Goal: Task Accomplishment & Management: Complete application form

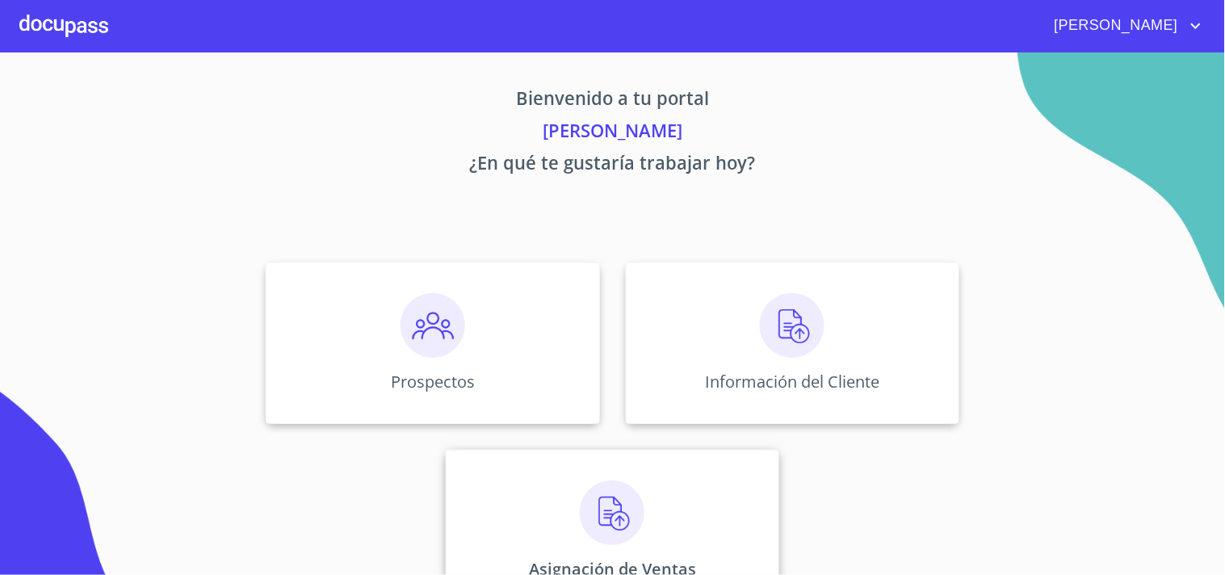
click at [603, 515] on img at bounding box center [612, 513] width 65 height 65
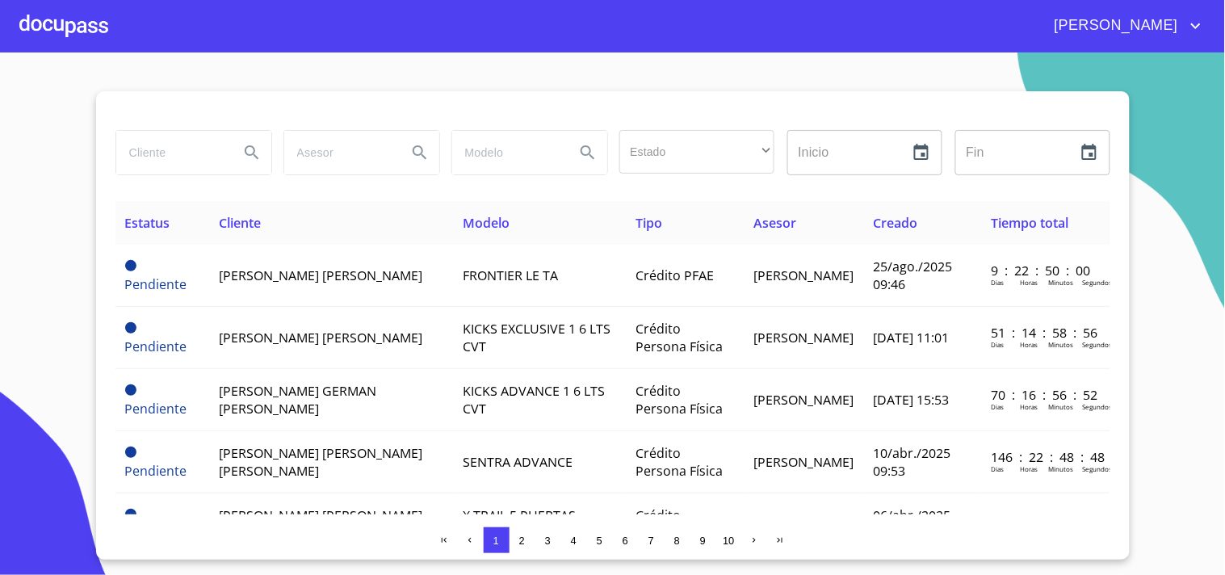
click at [523, 539] on span "2" at bounding box center [522, 541] width 6 height 12
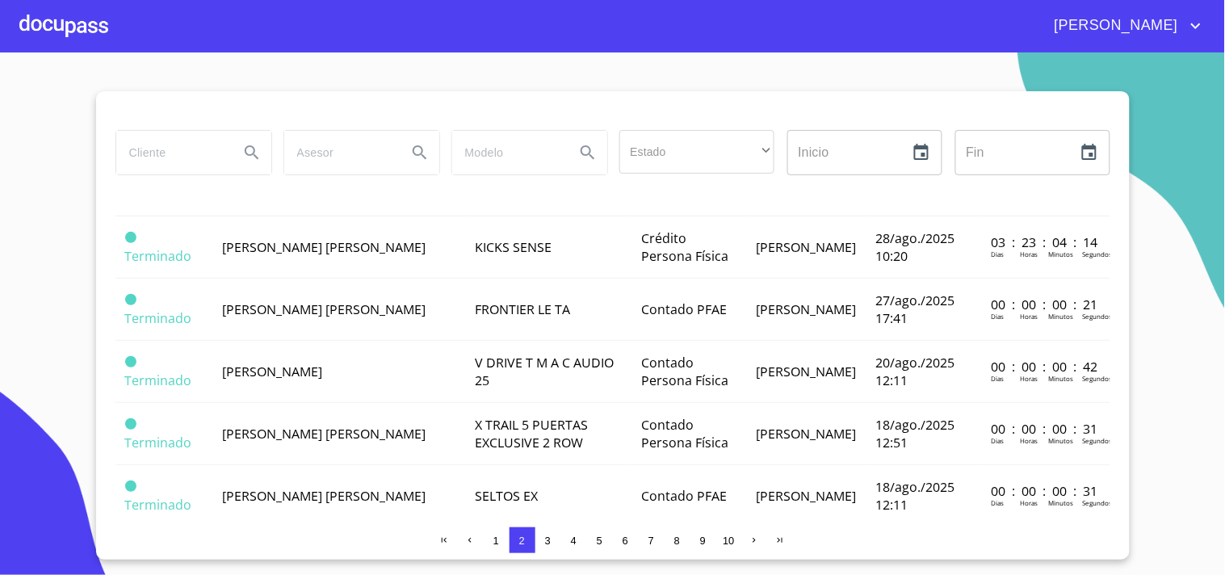
scroll to position [1220, 0]
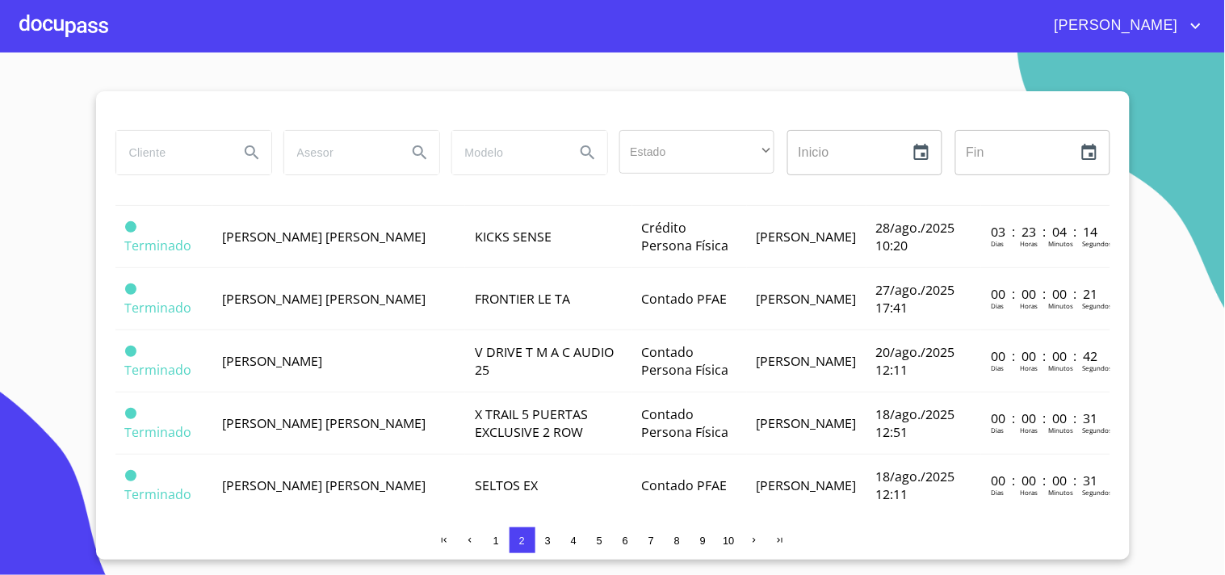
click at [78, 19] on div at bounding box center [63, 26] width 89 height 52
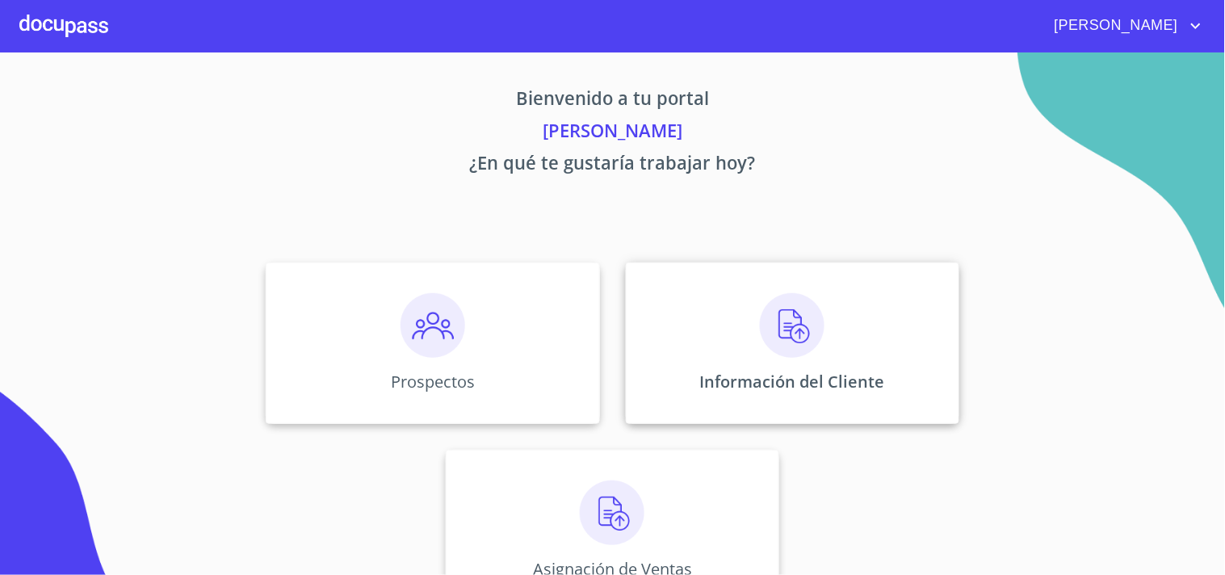
click at [766, 359] on div "Información del Cliente" at bounding box center [793, 343] width 334 height 162
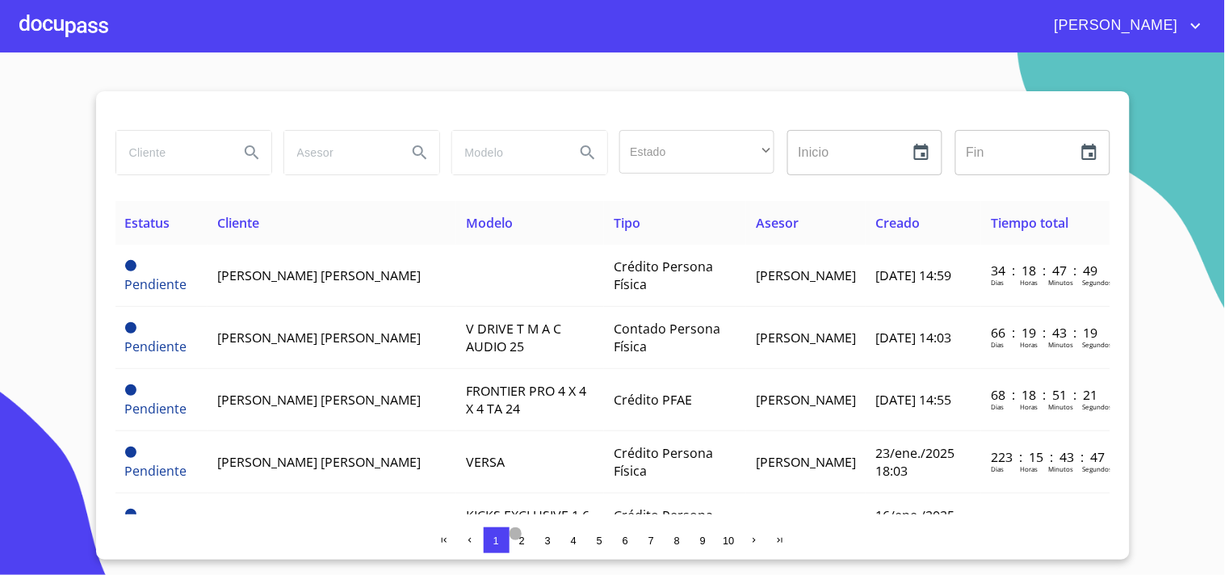
click at [521, 542] on span "2" at bounding box center [522, 541] width 6 height 12
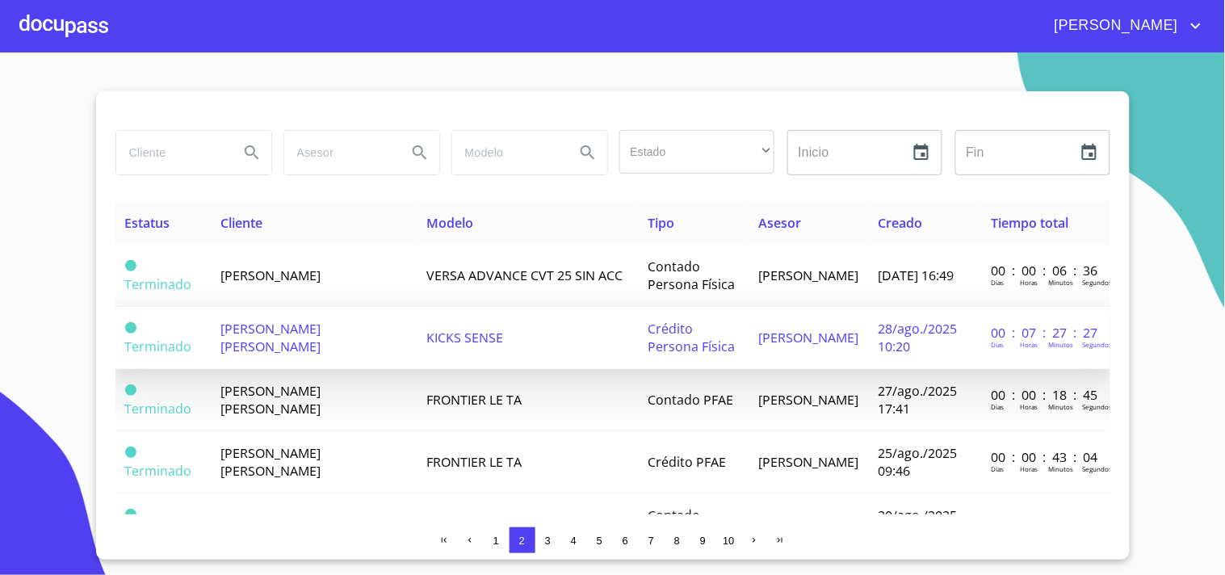
click at [321, 330] on span "[PERSON_NAME] [PERSON_NAME]" at bounding box center [271, 338] width 100 height 36
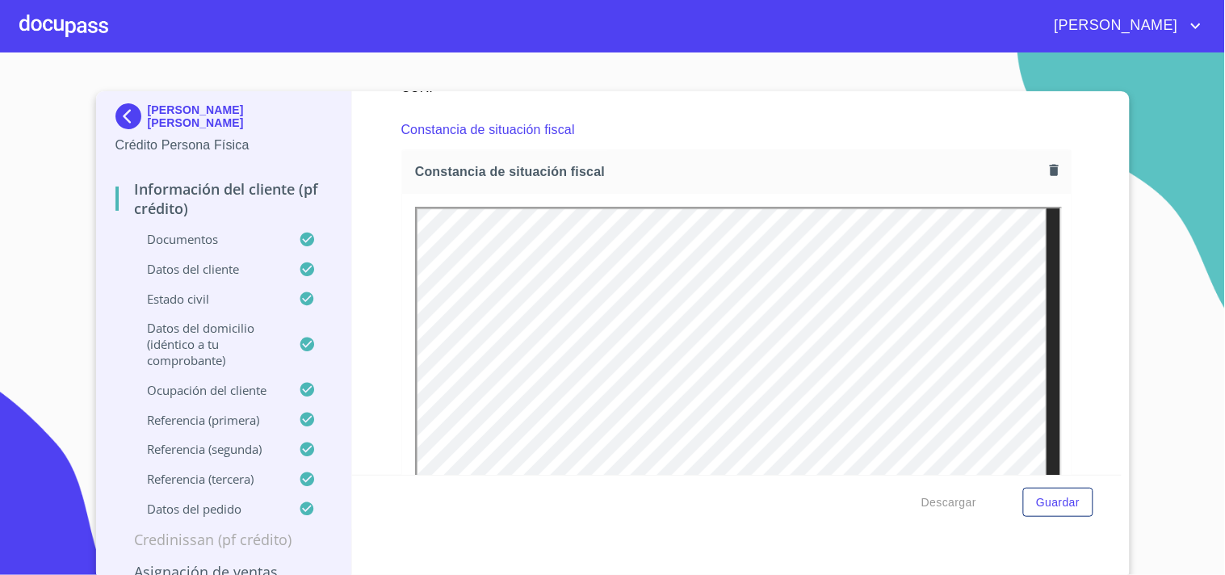
scroll to position [4456, 0]
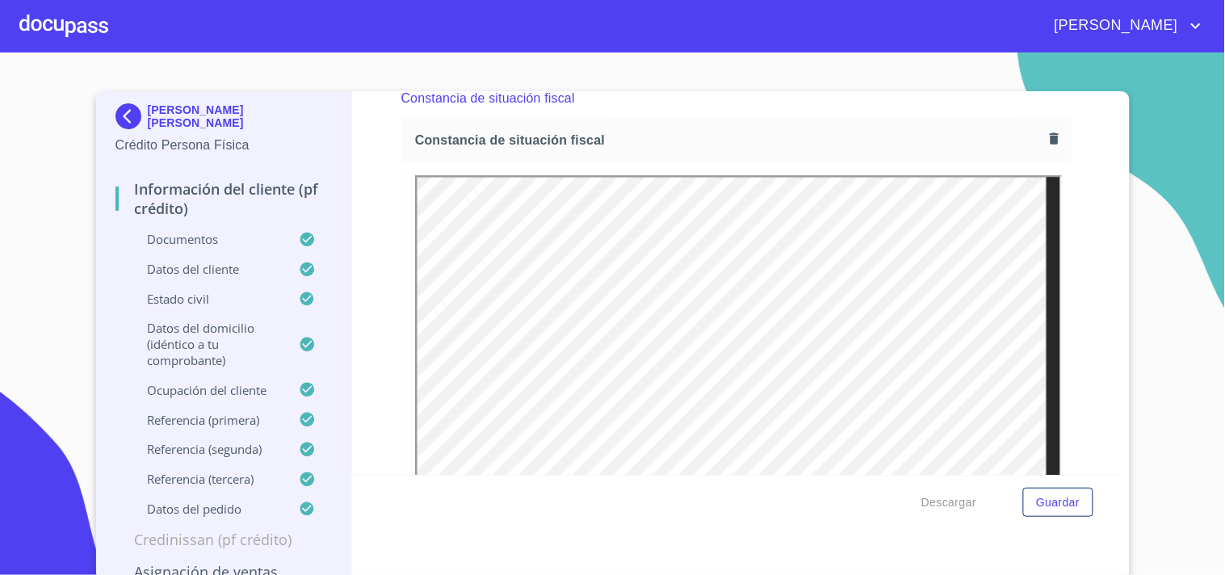
click at [1043, 132] on button "button" at bounding box center [1054, 139] width 22 height 22
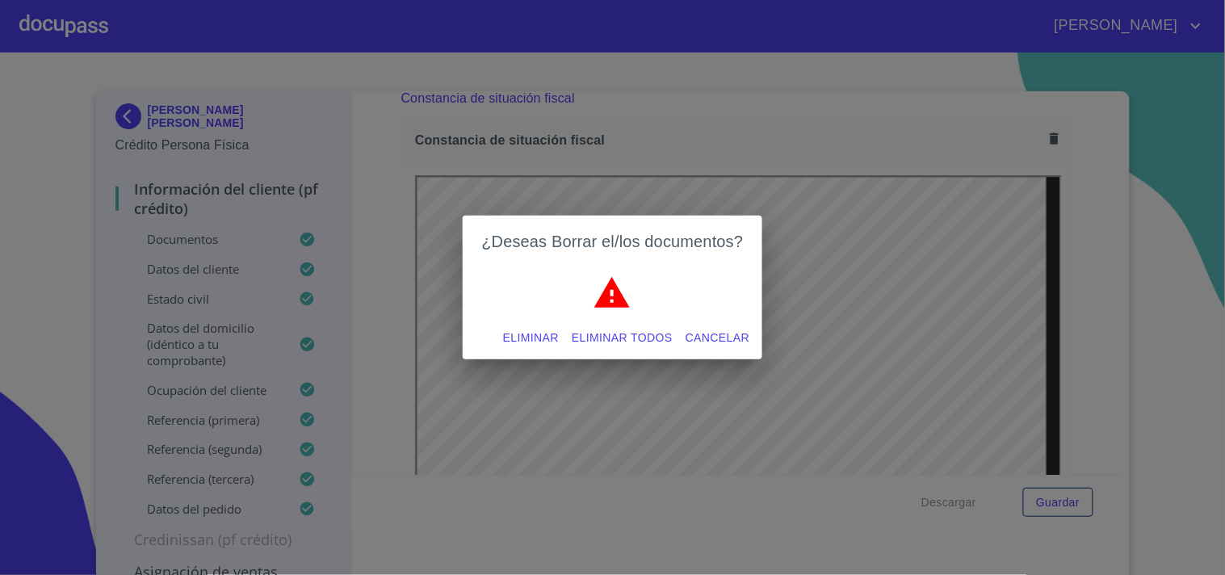
click at [534, 335] on span "Eliminar" at bounding box center [531, 338] width 56 height 20
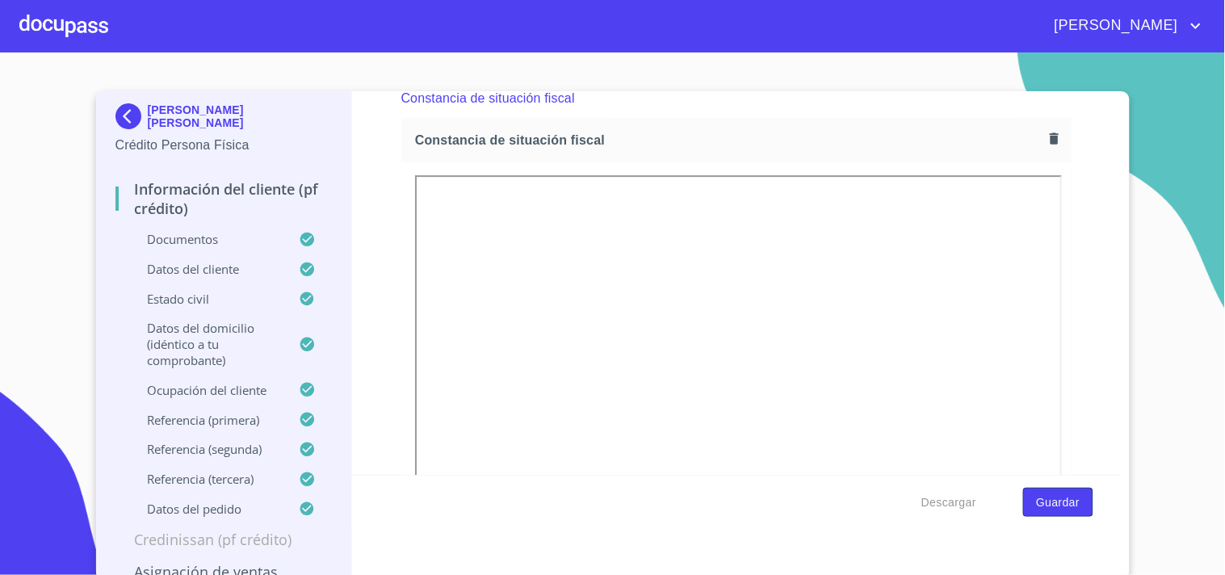
click at [1044, 507] on span "Guardar" at bounding box center [1058, 503] width 44 height 20
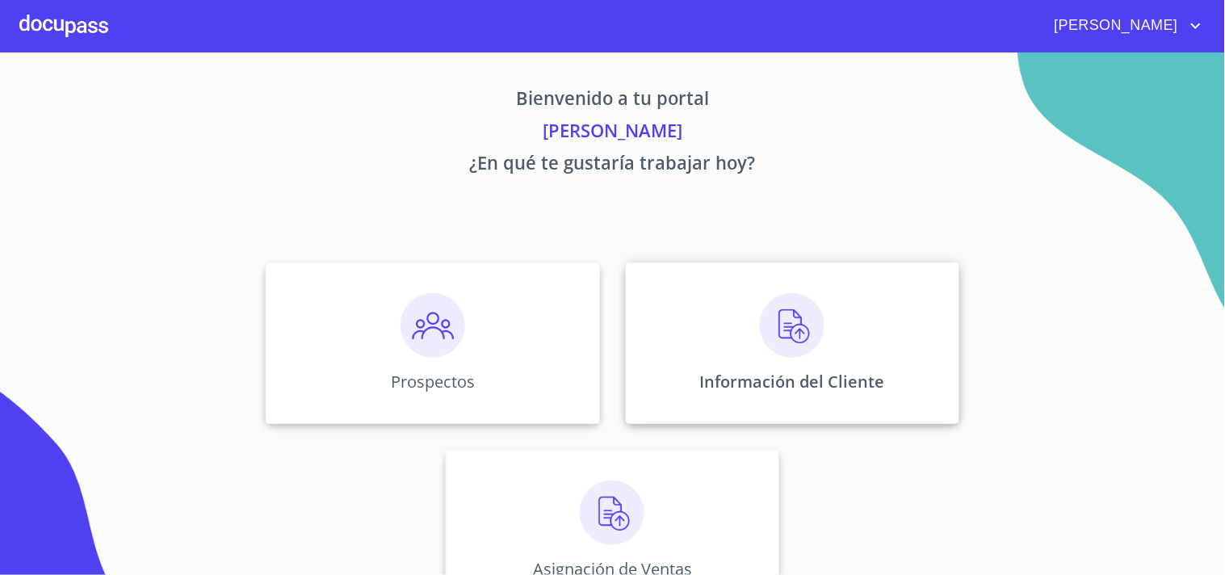
click at [789, 327] on img at bounding box center [792, 325] width 65 height 65
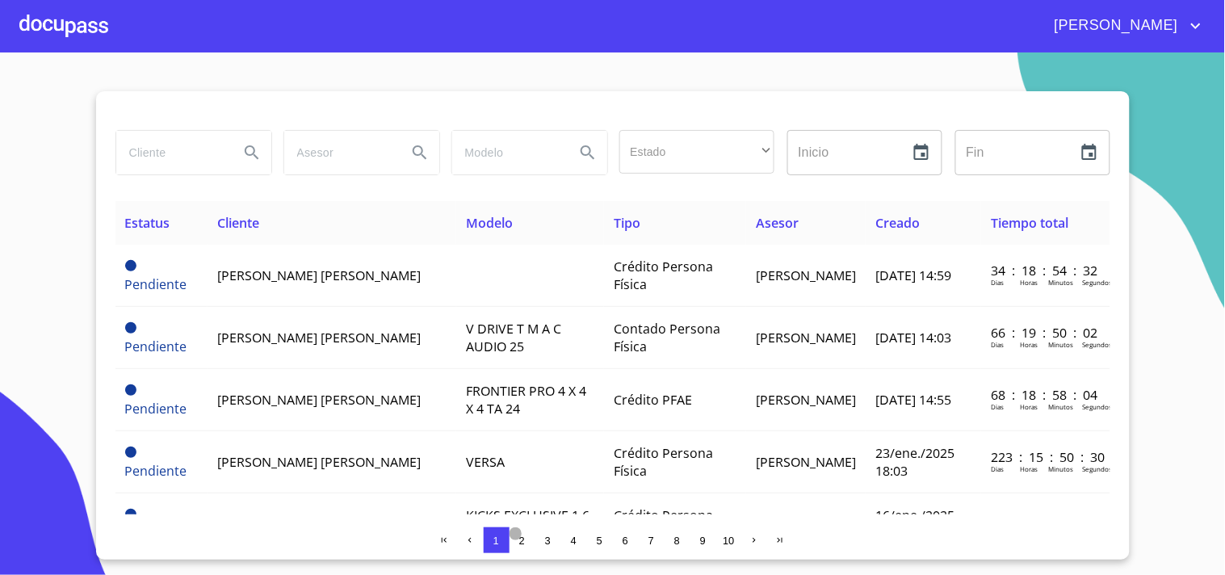
click at [518, 537] on span "2" at bounding box center [522, 540] width 13 height 13
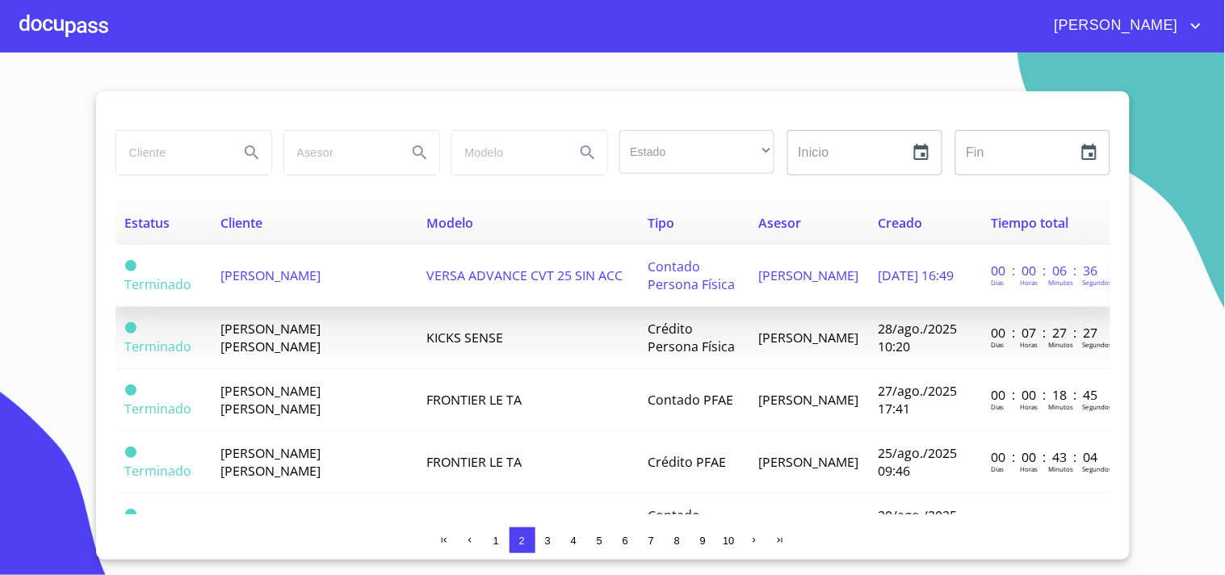
click at [305, 279] on span "[PERSON_NAME]" at bounding box center [271, 276] width 100 height 18
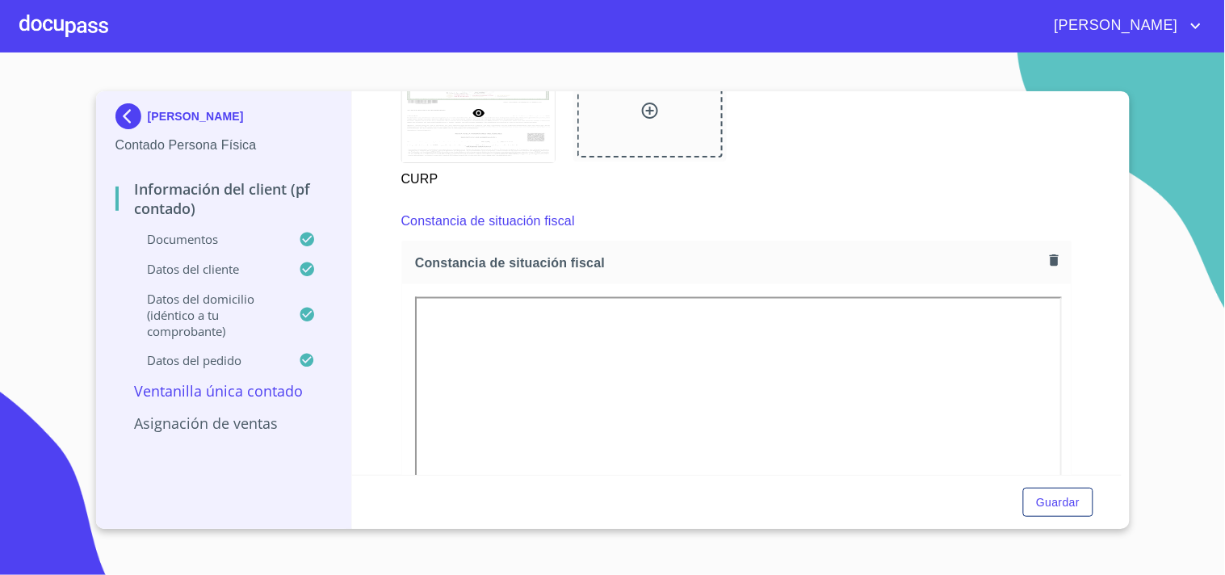
scroll to position [2197, 0]
